Goal: Task Accomplishment & Management: Manage account settings

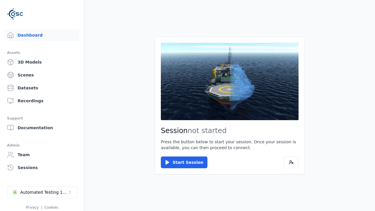
click at [42, 192] on div "Automated Testing 1 - Playwright" at bounding box center [43, 192] width 47 height 6
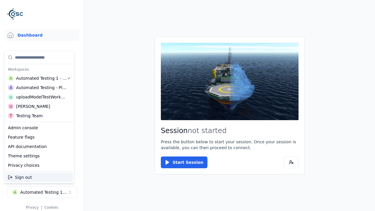
click at [41, 97] on div "uploadModelTestWorkspace" at bounding box center [41, 97] width 50 height 6
click at [187, 105] on html "Support Dashboard Assets 3D Models Scenes Datasets Recordings Support Documenta…" at bounding box center [187, 105] width 375 height 211
click at [42, 62] on link "3D Models" at bounding box center [42, 62] width 75 height 12
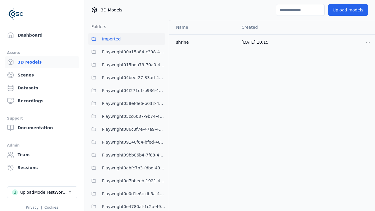
click at [368, 42] on html "Support Dashboard Assets 3D Models Scenes Datasets Recordings Support Documenta…" at bounding box center [187, 105] width 375 height 211
click at [355, 65] on div "Delete" at bounding box center [355, 64] width 35 height 9
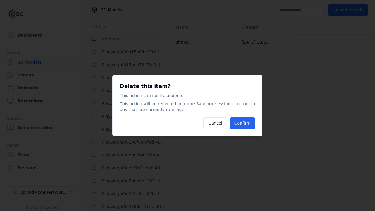
click at [242, 123] on button "Confirm" at bounding box center [242, 123] width 25 height 12
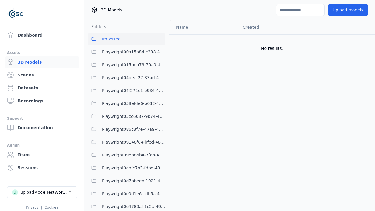
click at [348, 10] on button "Upload models" at bounding box center [348, 10] width 40 height 12
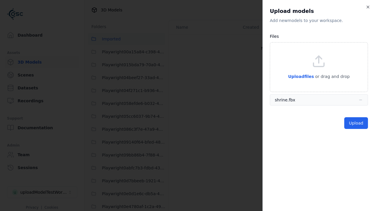
click at [356, 123] on button "Upload" at bounding box center [356, 123] width 24 height 12
